Goal: Information Seeking & Learning: Learn about a topic

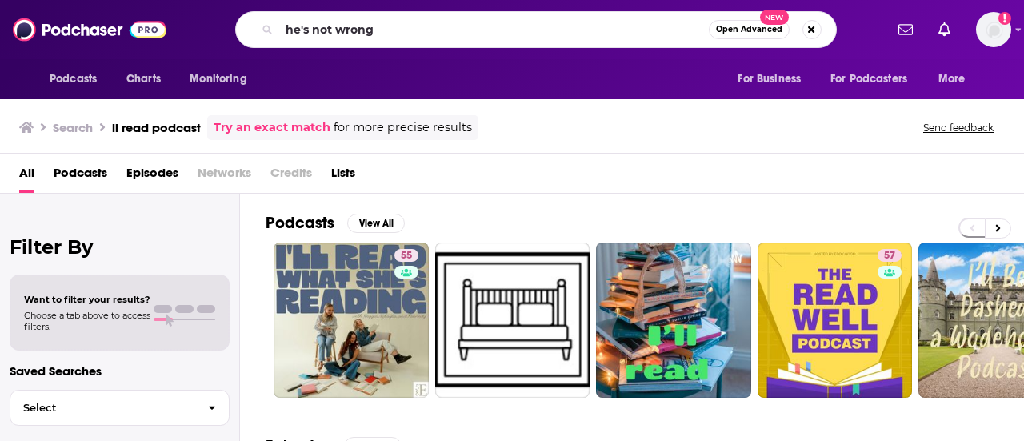
type input "he's not wrong"
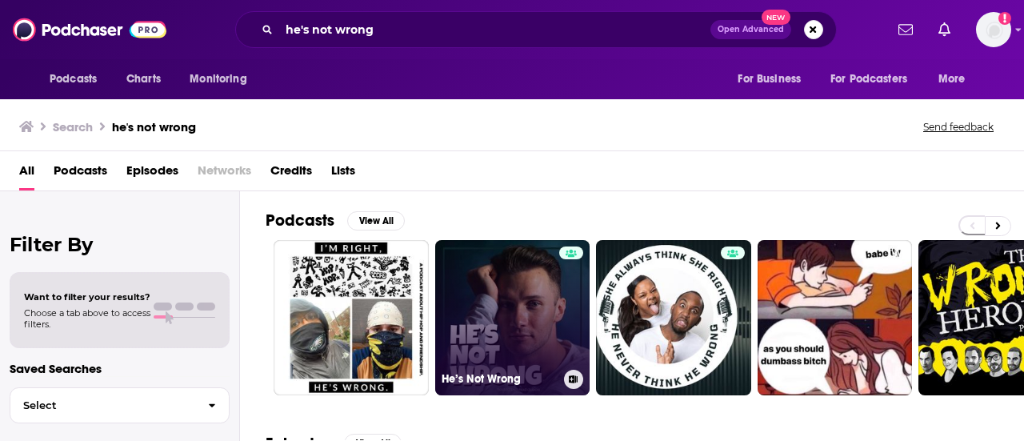
click at [531, 306] on link "He’s Not Wrong" at bounding box center [512, 317] width 155 height 155
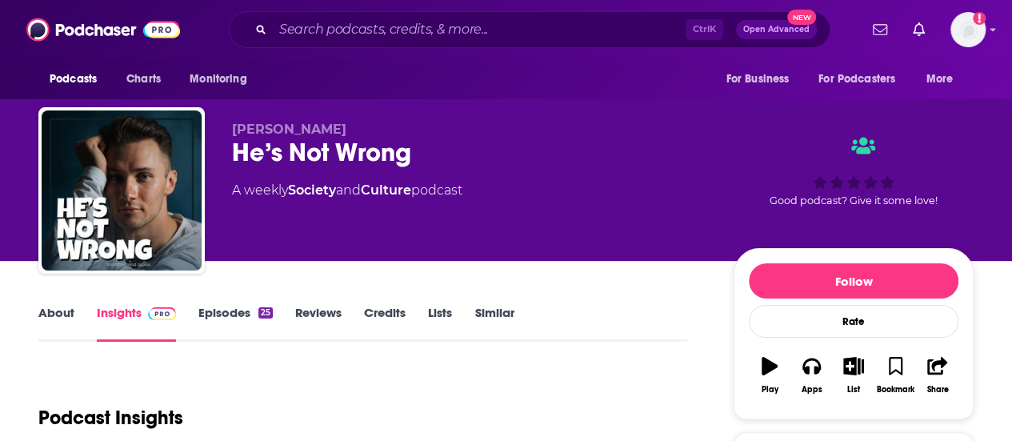
click at [67, 322] on link "About" at bounding box center [56, 323] width 36 height 37
